Goal: Task Accomplishment & Management: Use online tool/utility

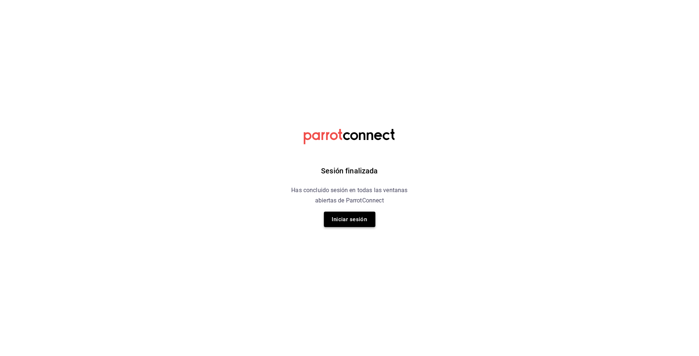
click at [349, 220] on button "Iniciar sesión" at bounding box center [349, 219] width 51 height 15
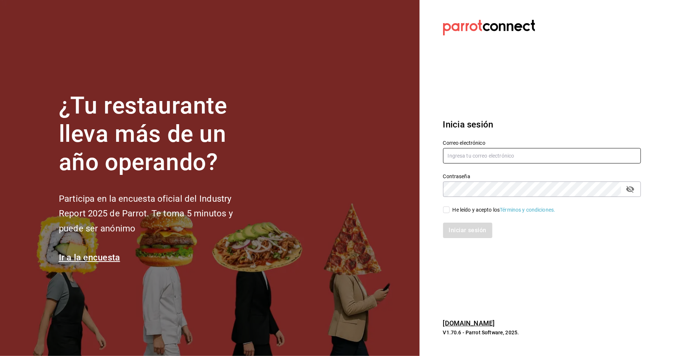
click at [505, 164] on input "text" at bounding box center [542, 155] width 198 height 15
type input "[EMAIL_ADDRESS][DOMAIN_NAME]"
click at [448, 208] on input "He leído y acepto los Términos y condiciones." at bounding box center [446, 210] width 7 height 7
checkbox input "true"
click at [456, 227] on button "Iniciar sesión" at bounding box center [468, 230] width 50 height 15
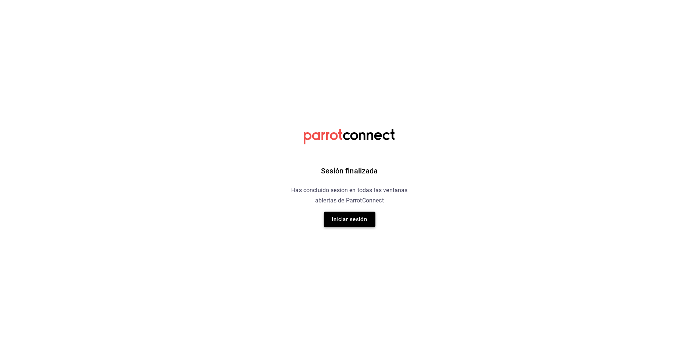
click at [341, 222] on button "Iniciar sesión" at bounding box center [349, 219] width 51 height 15
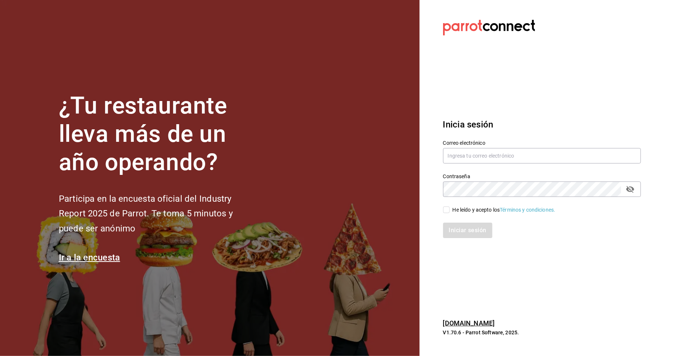
click at [505, 165] on div "Contraseña Contraseña" at bounding box center [537, 181] width 207 height 32
click at [505, 161] on input "text" at bounding box center [542, 155] width 198 height 15
type input "danysepulveda15@gmail.com"
click at [462, 209] on div "He leído y acepto los Términos y condiciones." at bounding box center [503, 210] width 103 height 8
click at [449, 209] on input "He leído y acepto los Términos y condiciones." at bounding box center [446, 210] width 7 height 7
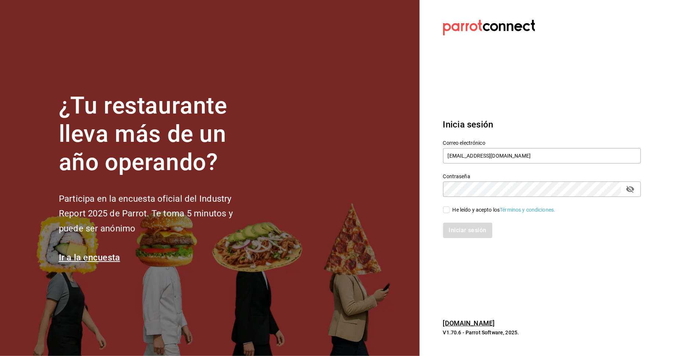
checkbox input "true"
click at [463, 231] on button "Iniciar sesión" at bounding box center [468, 230] width 50 height 15
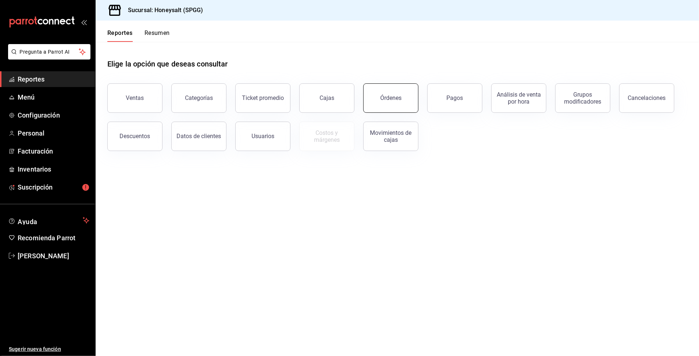
click at [388, 98] on div "Órdenes" at bounding box center [390, 97] width 21 height 7
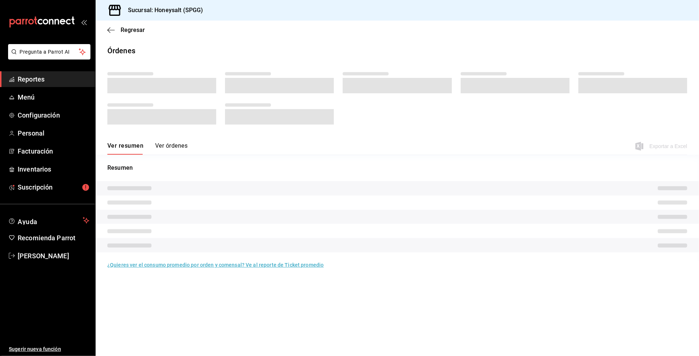
click at [388, 98] on div at bounding box center [396, 100] width 579 height 65
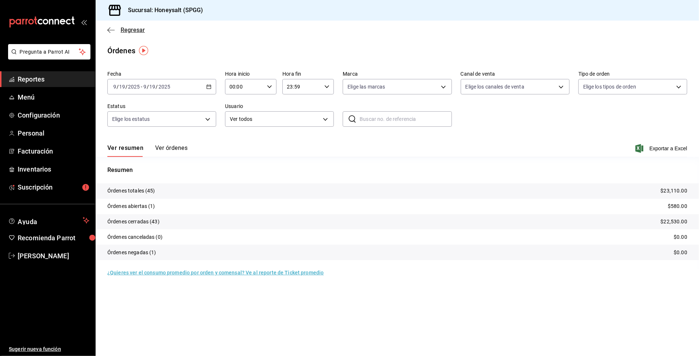
click at [110, 30] on icon "button" at bounding box center [110, 30] width 7 height 7
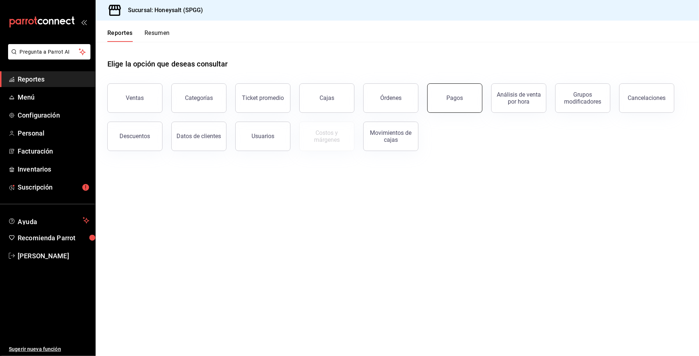
click at [445, 105] on button "Pagos" at bounding box center [454, 97] width 55 height 29
